Goal: Communication & Community: Ask a question

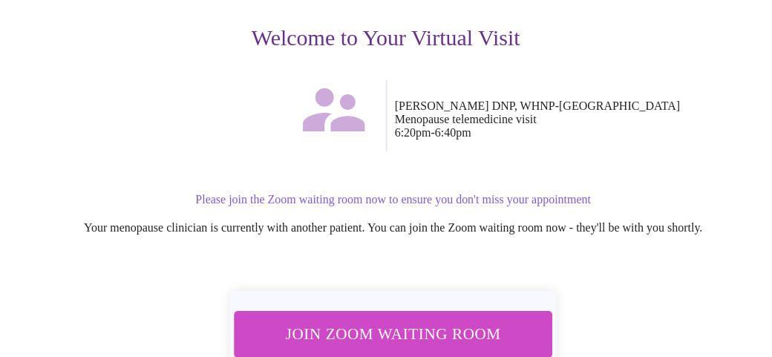
scroll to position [162, 0]
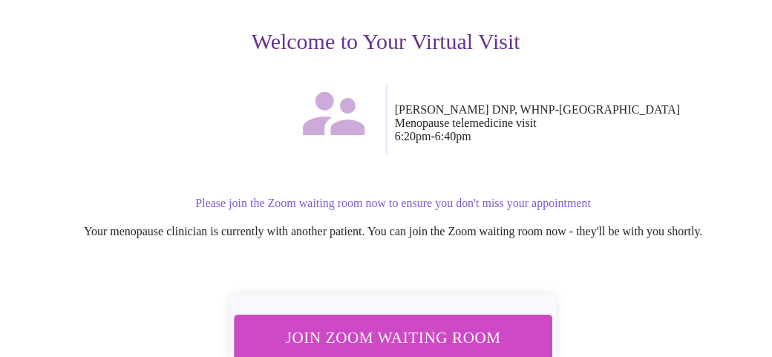
click at [318, 333] on span "Join Zoom Waiting Room" at bounding box center [393, 338] width 286 height 28
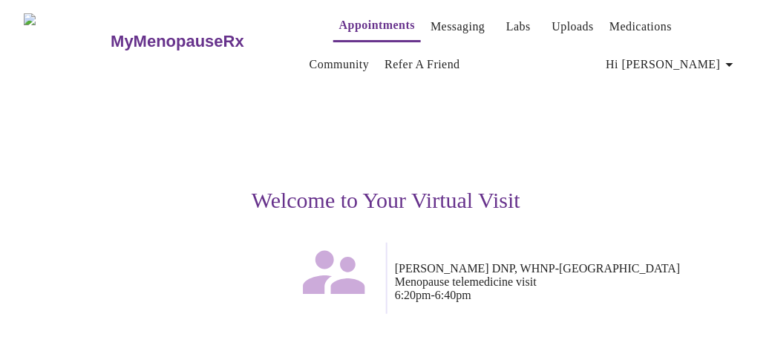
scroll to position [0, 0]
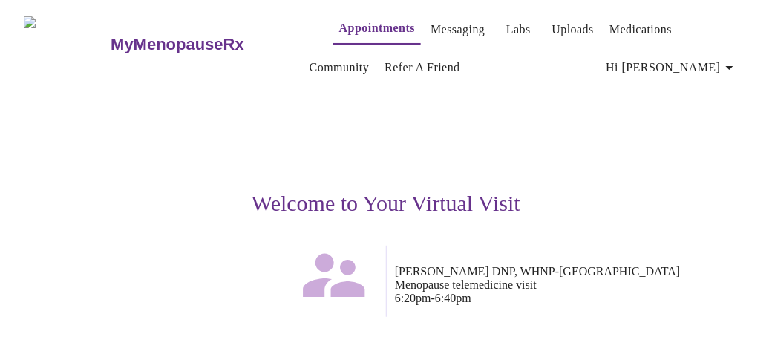
click at [448, 19] on link "Messaging" at bounding box center [458, 29] width 54 height 21
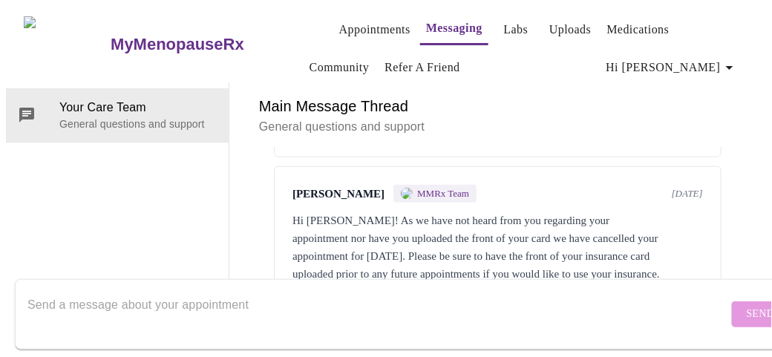
scroll to position [341, 0]
drag, startPoint x: 233, startPoint y: 272, endPoint x: 235, endPoint y: 287, distance: 15.0
click at [235, 287] on div at bounding box center [377, 314] width 701 height 57
click at [238, 293] on textarea "Send a message about your appointment" at bounding box center [377, 314] width 701 height 48
click at [633, 304] on textarea "Send a message about your appointment" at bounding box center [377, 314] width 701 height 48
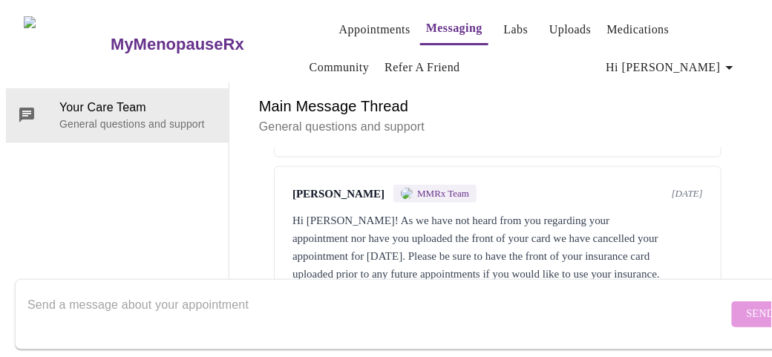
click at [390, 290] on textarea "Send a message about your appointment" at bounding box center [377, 314] width 701 height 48
click at [495, 82] on div "Main Message Thread General questions and support" at bounding box center [497, 114] width 501 height 65
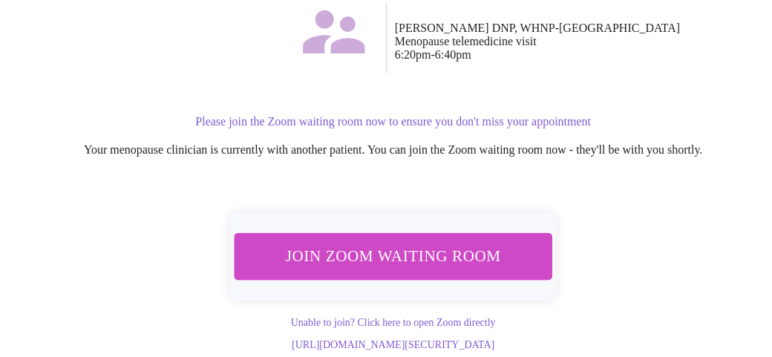
scroll to position [297, 0]
click at [434, 234] on button "Join Zoom Waiting Room" at bounding box center [394, 257] width 318 height 47
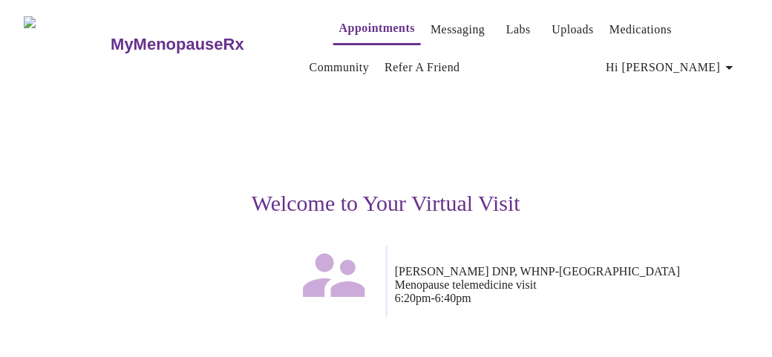
click at [431, 22] on link "Messaging" at bounding box center [458, 29] width 54 height 21
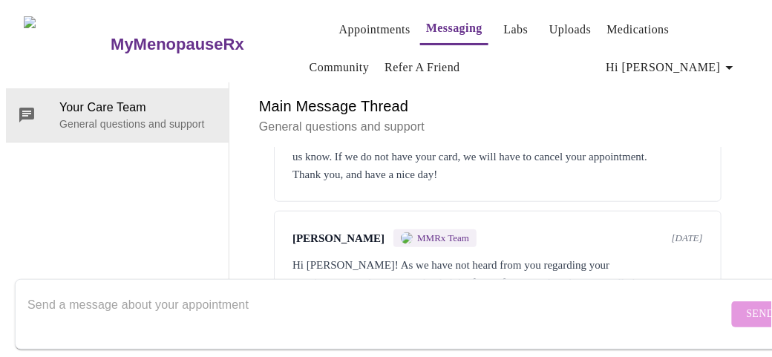
scroll to position [341, 0]
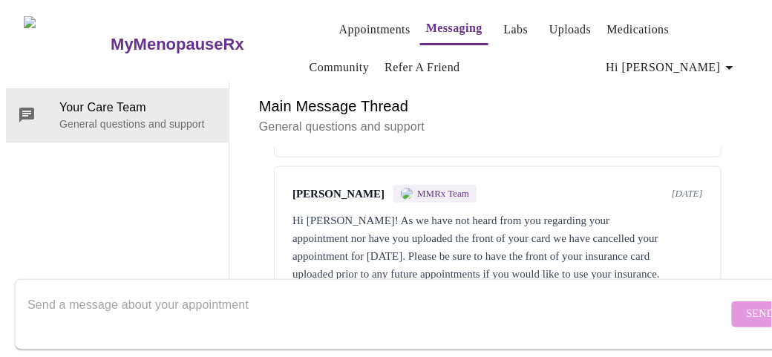
click at [610, 290] on textarea "Send a message about your appointment" at bounding box center [377, 314] width 701 height 48
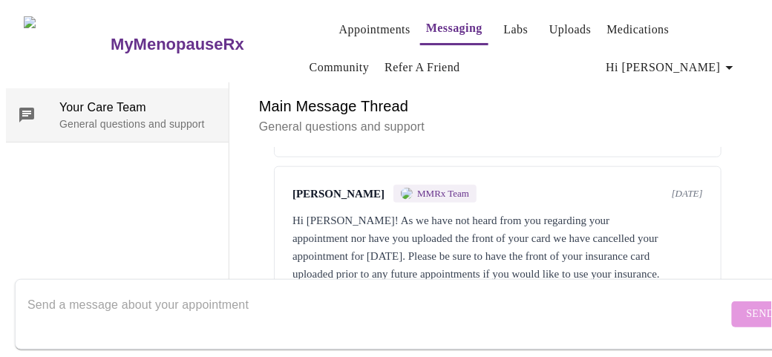
scroll to position [77, 0]
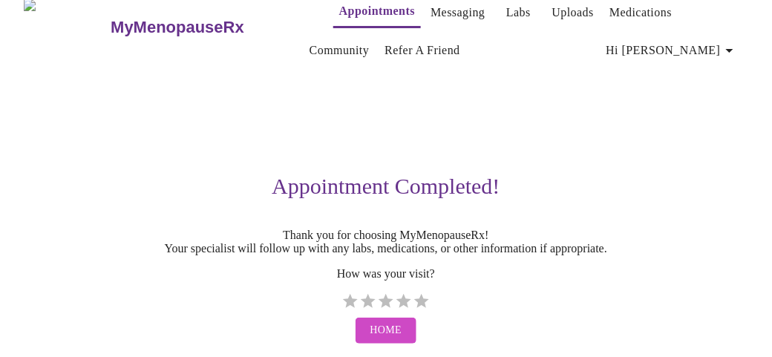
scroll to position [59, 0]
click at [410, 318] on button "Home" at bounding box center [387, 331] width 62 height 26
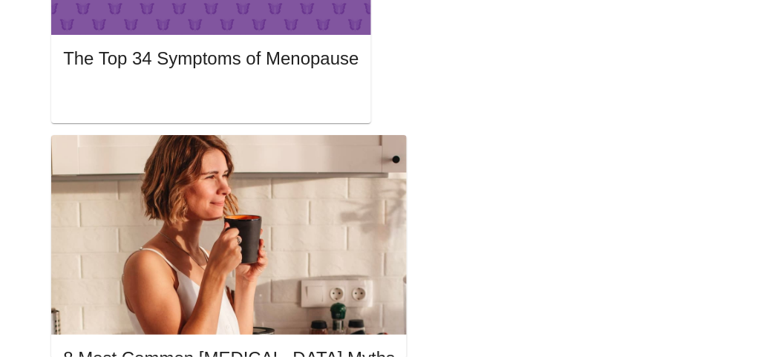
scroll to position [894, 0]
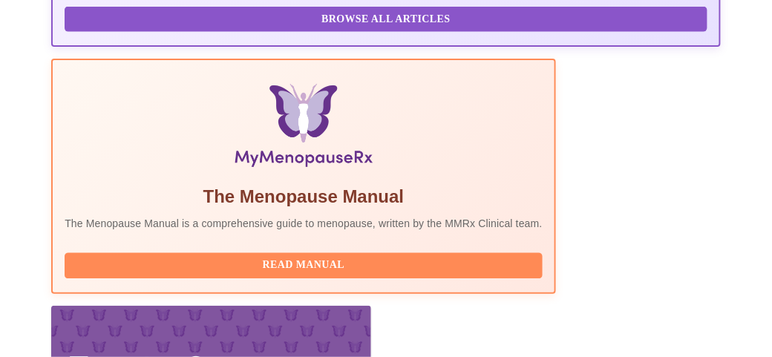
scroll to position [379, 0]
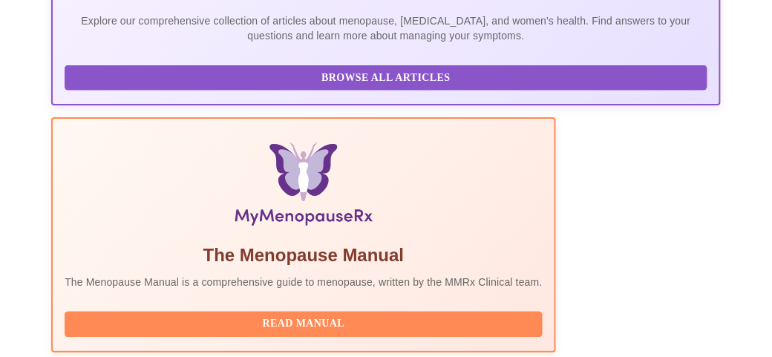
click at [337, 315] on span "Read Manual" at bounding box center [303, 324] width 448 height 19
